Goal: Task Accomplishment & Management: Complete application form

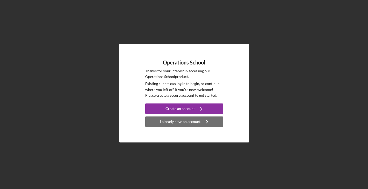
click at [184, 122] on div "I already have an account" at bounding box center [180, 121] width 41 height 10
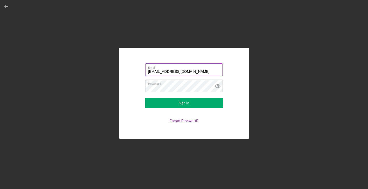
click at [185, 71] on input "[EMAIL_ADDRESS][DOMAIN_NAME]" at bounding box center [184, 69] width 78 height 12
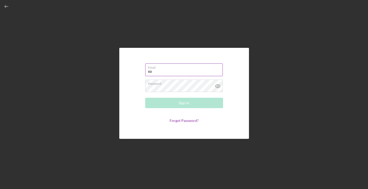
type input "x"
type input "[EMAIL_ADDRESS][DOMAIN_NAME]"
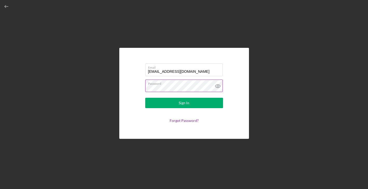
click at [218, 84] on icon at bounding box center [217, 85] width 5 height 3
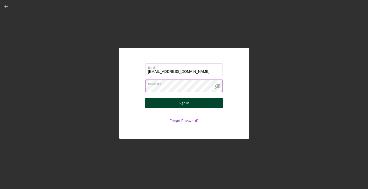
click at [194, 106] on button "Sign In" at bounding box center [184, 103] width 78 height 10
